Goal: Task Accomplishment & Management: Complete application form

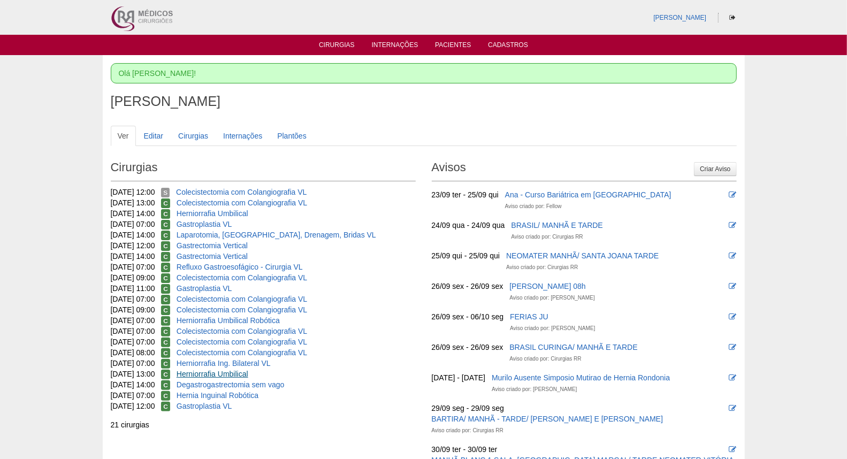
click at [248, 371] on link "Herniorrafia Umbilical" at bounding box center [213, 374] width 72 height 9
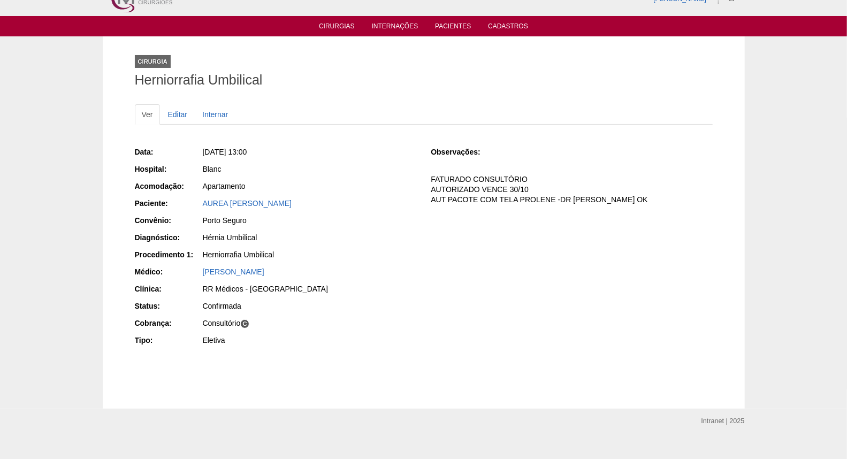
scroll to position [32, 0]
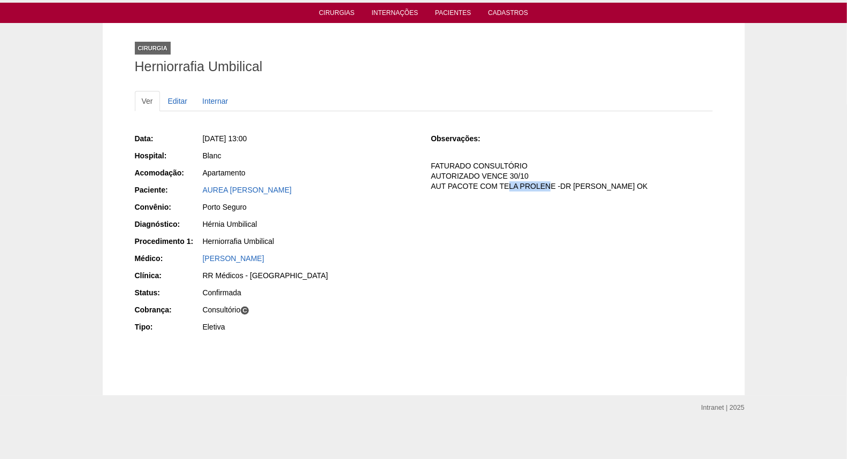
drag, startPoint x: 502, startPoint y: 184, endPoint x: 548, endPoint y: 186, distance: 45.5
click at [548, 186] on p "FATURADO CONSULTÓRIO AUTORIZADO VENCE 30/10 AUT PACOTE COM TELA PROLENE -DR [PE…" at bounding box center [572, 176] width 282 height 31
click at [506, 194] on div "Observações: FATURADO CONSULTÓRIO AUTORIZADO VENCE 30/10 AUT PACOTE COM TELA PR…" at bounding box center [572, 165] width 282 height 65
drag, startPoint x: 499, startPoint y: 184, endPoint x: 554, endPoint y: 184, distance: 54.6
click at [554, 184] on p "FATURADO CONSULTÓRIO AUTORIZADO VENCE 30/10 AUT PACOTE COM TELA PROLENE -DR [PE…" at bounding box center [572, 176] width 282 height 31
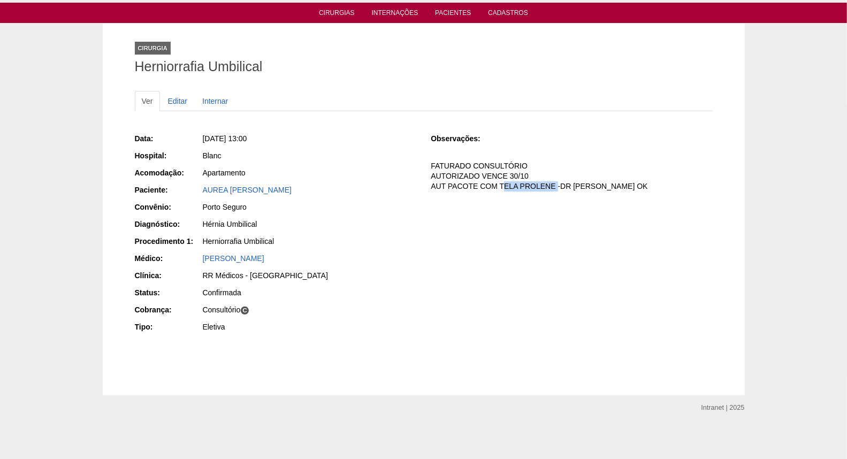
click at [531, 206] on div "Data: [DATE] 13:00 Hospital: Blanc Acomodação: Apartamento Paciente: AUREA [PER…" at bounding box center [424, 234] width 578 height 209
click at [337, 13] on link "Cirurgias" at bounding box center [337, 13] width 36 height 9
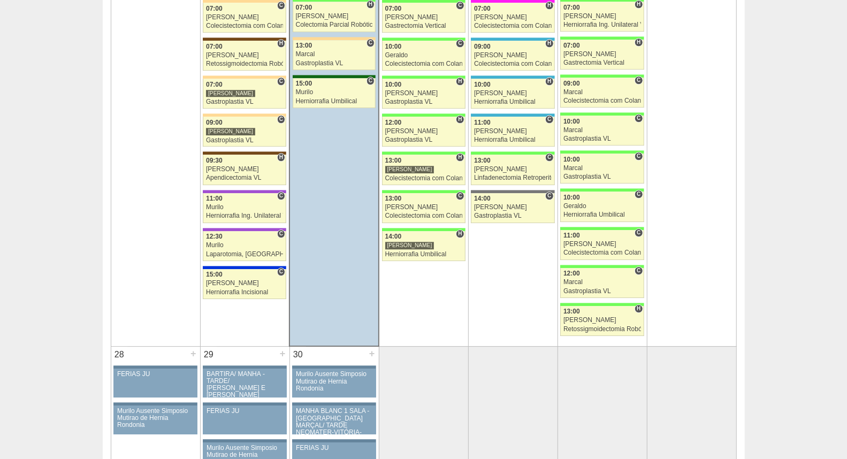
scroll to position [1665, 0]
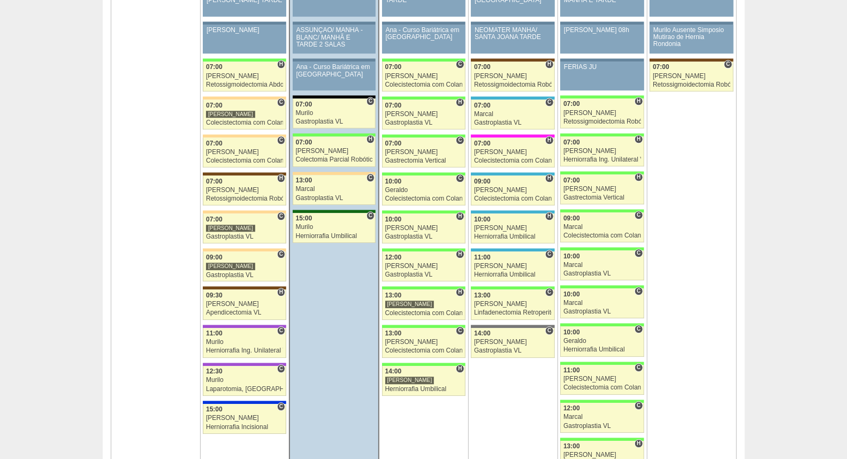
click at [330, 208] on div "23 + 89055 Geraldo Geraldo de férias Paciente não informado Convênio não inform…" at bounding box center [334, 104] width 88 height 277
click at [330, 198] on div "Gastroplastia VL" at bounding box center [334, 198] width 77 height 7
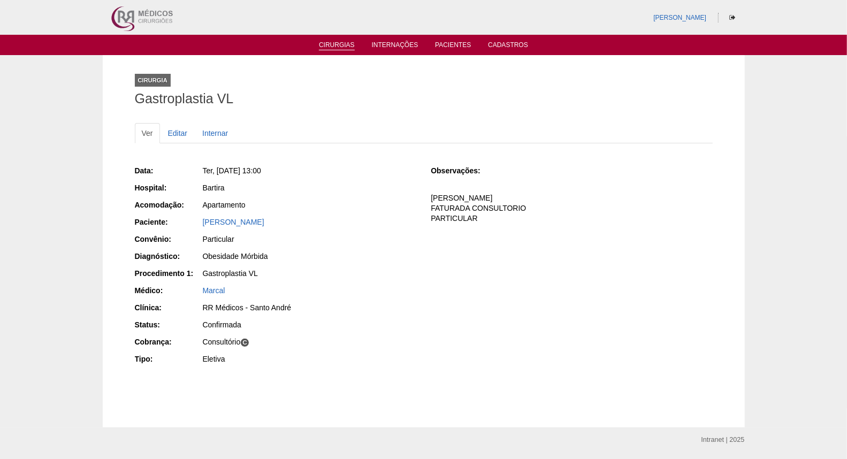
click at [339, 44] on link "Cirurgias" at bounding box center [337, 45] width 36 height 9
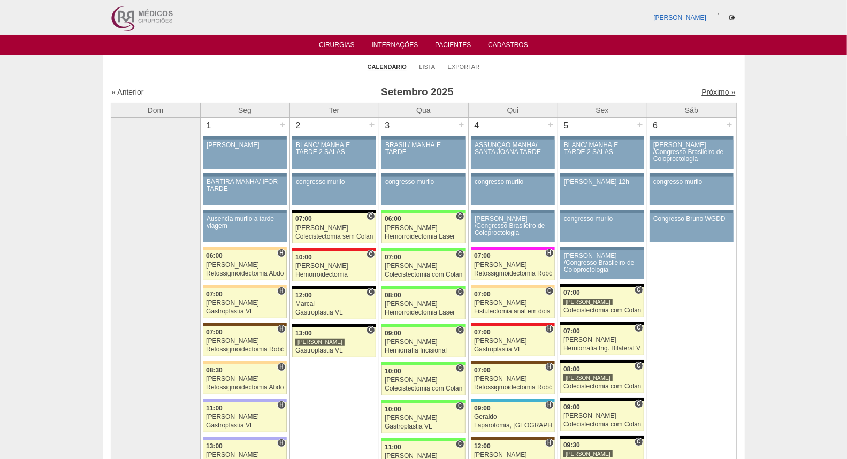
click at [707, 88] on link "Próximo »" at bounding box center [719, 92] width 34 height 9
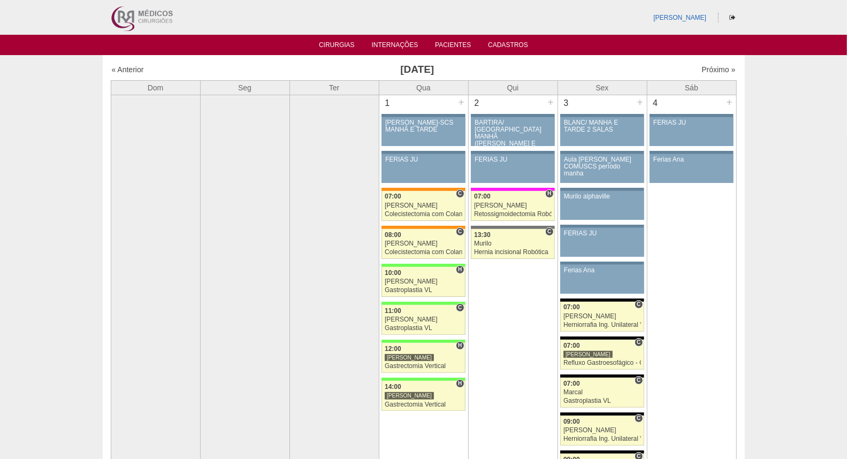
click at [137, 15] on img at bounding box center [141, 17] width 66 height 35
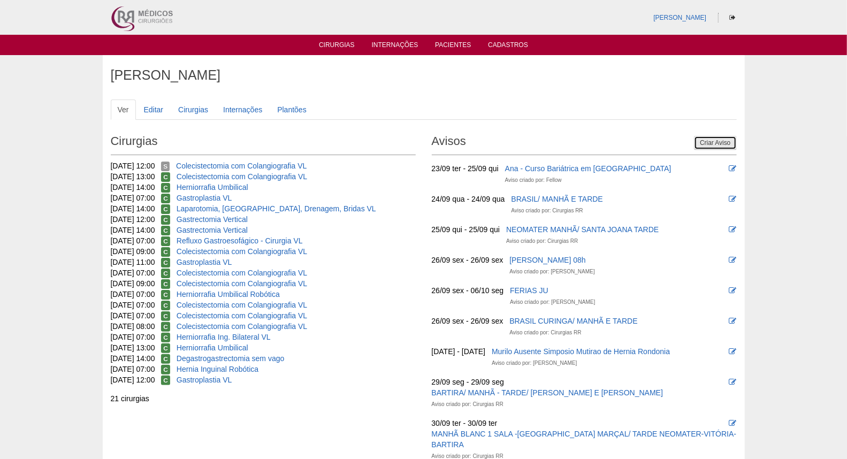
click at [721, 145] on link "Criar Aviso" at bounding box center [715, 143] width 42 height 14
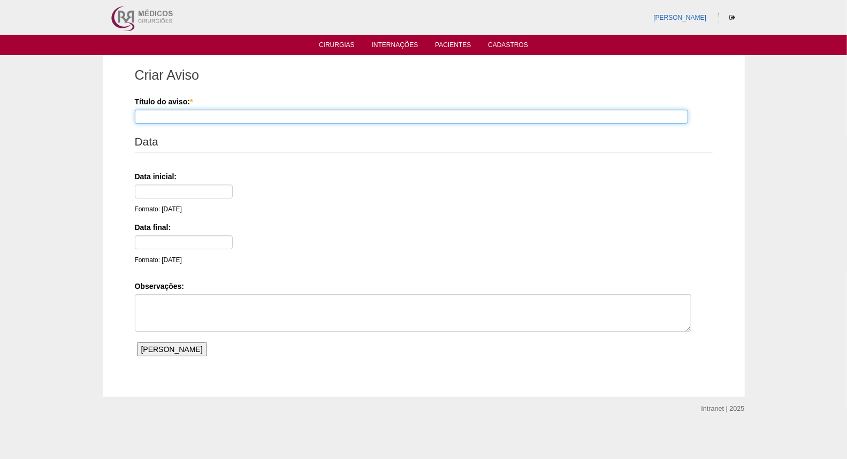
click at [172, 114] on input "Título do aviso: *" at bounding box center [411, 117] width 553 height 14
type input "[PERSON_NAME] CONSULTÓRIO A TARDE"
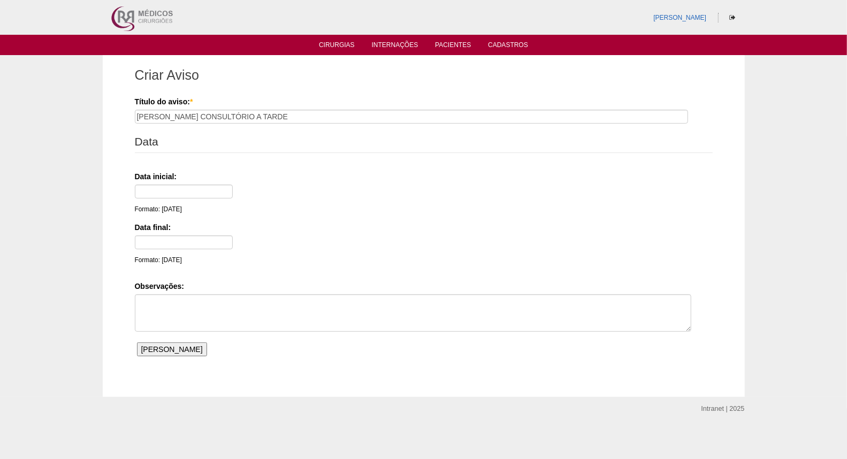
click at [166, 201] on div "Formato: 23/09/25" at bounding box center [185, 200] width 101 height 30
click at [165, 194] on input "text" at bounding box center [184, 192] width 98 height 14
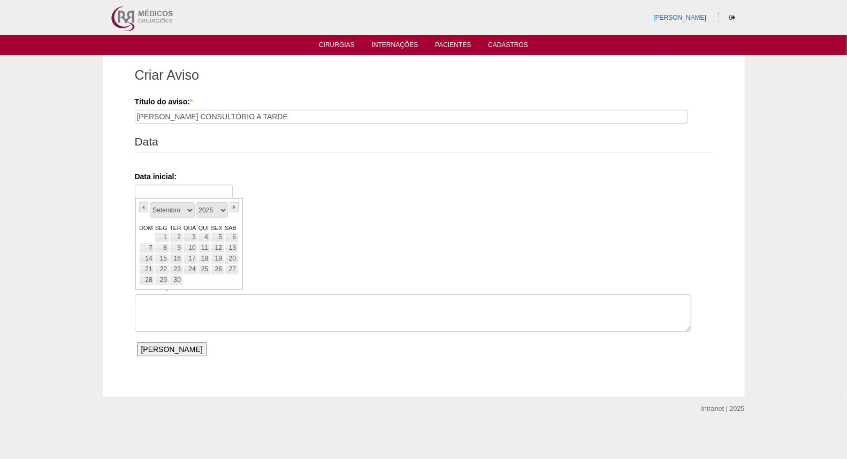
click at [140, 223] on div "Janeiro Fevereiro Março Abril Maio Junho Julho Agosto Setembro Outubro Novembro…" at bounding box center [189, 219] width 100 height 9
click at [234, 206] on link "»" at bounding box center [235, 207] width 10 height 10
click at [171, 260] on link "14" at bounding box center [177, 259] width 14 height 11
type input "14/10/25"
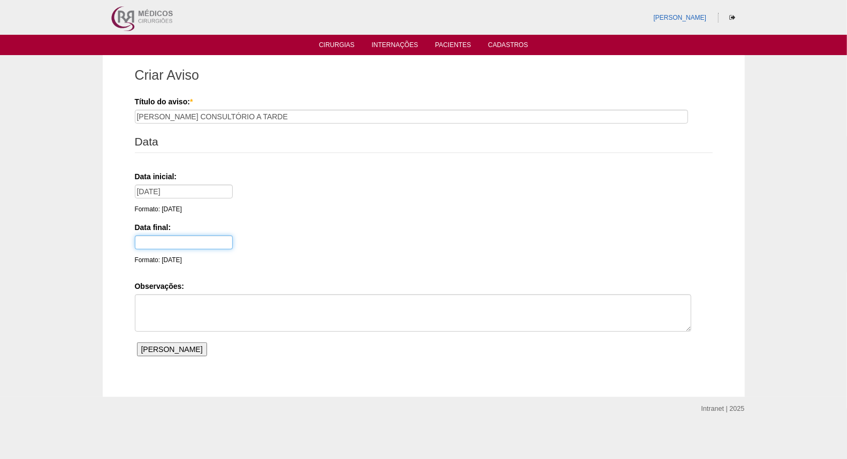
click at [155, 241] on input "text" at bounding box center [184, 242] width 98 height 14
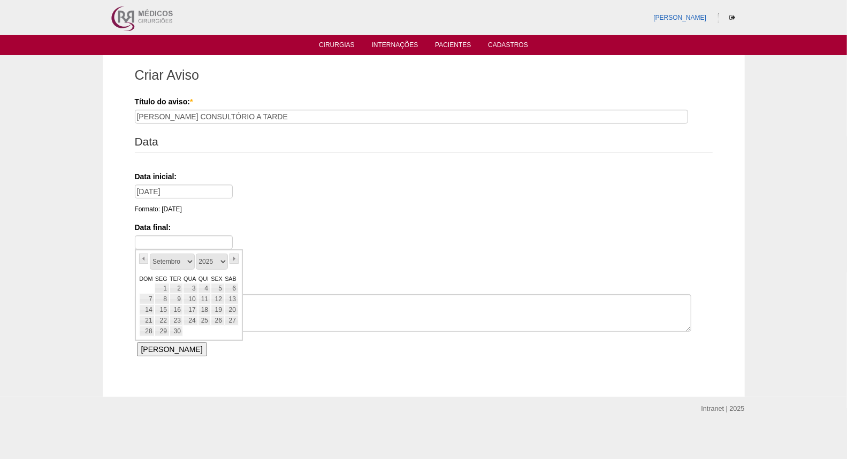
click at [147, 277] on link "DOM" at bounding box center [147, 279] width 16 height 9
click at [231, 261] on link "»" at bounding box center [235, 259] width 10 height 10
click at [177, 309] on link "14" at bounding box center [177, 310] width 14 height 11
type input "14/10/25"
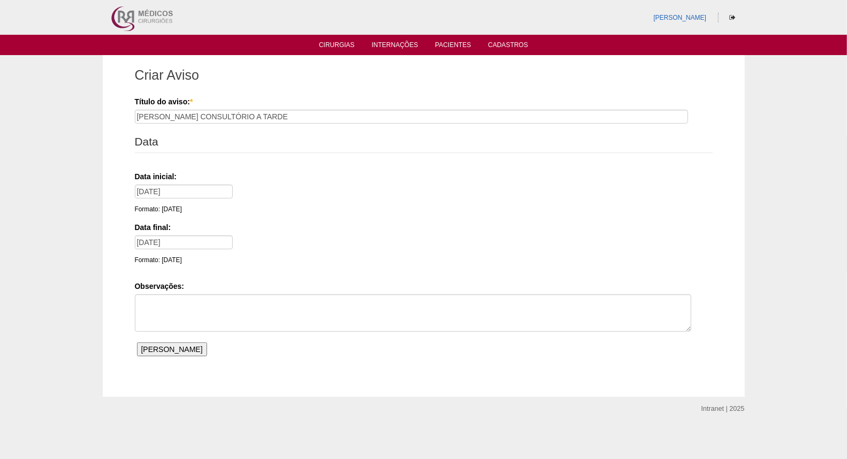
click at [168, 350] on input "Salvar Aviso" at bounding box center [172, 350] width 70 height 14
